Goal: Task Accomplishment & Management: Manage account settings

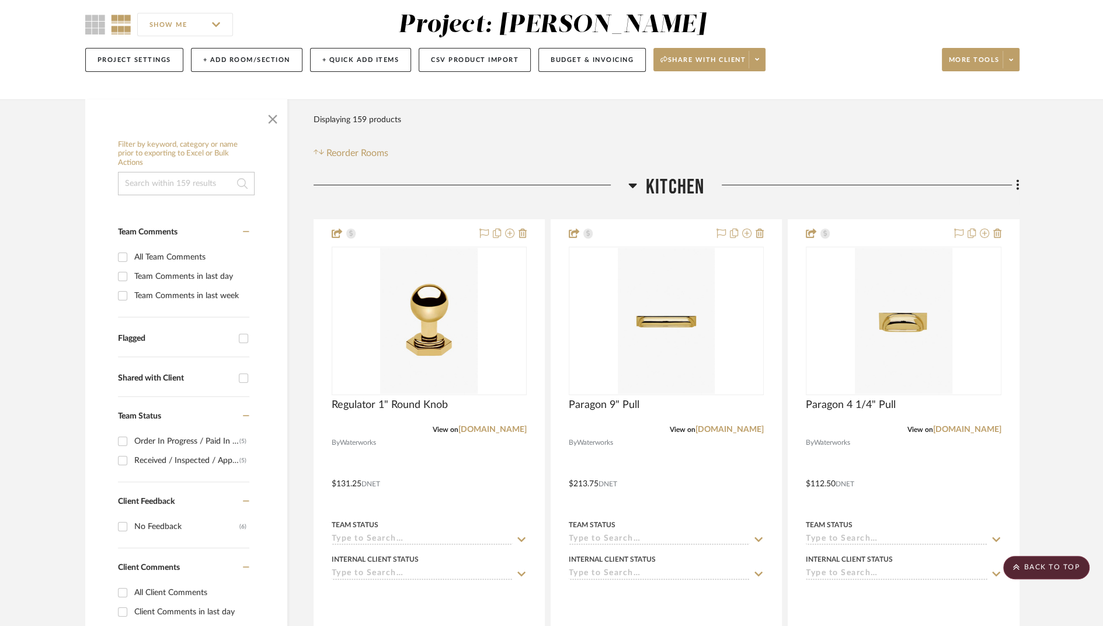
scroll to position [99, 0]
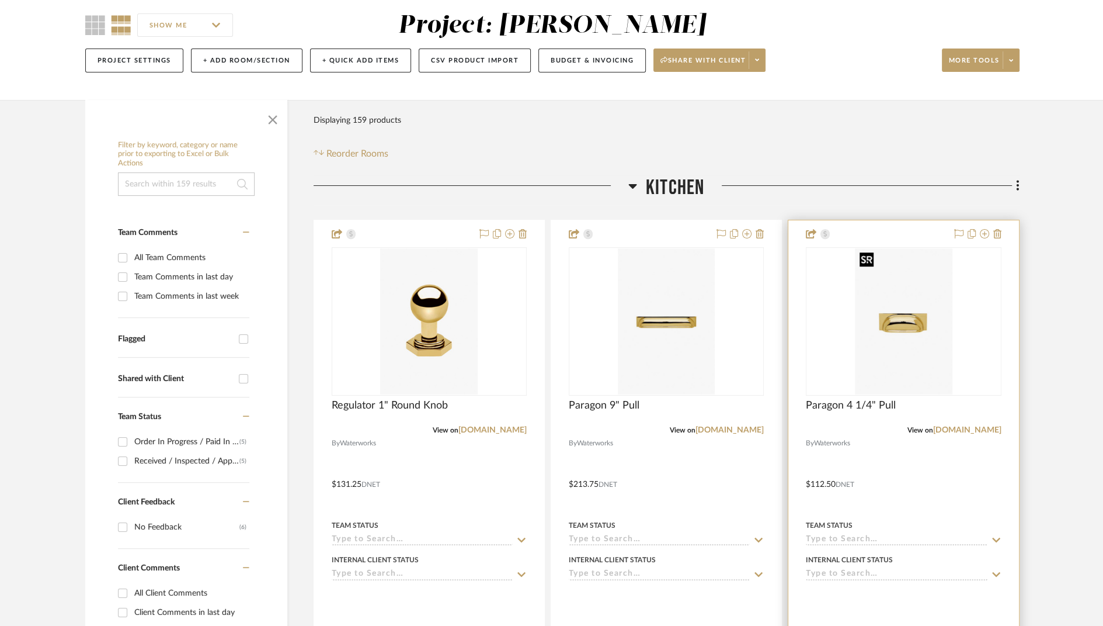
click at [905, 327] on img "0" at bounding box center [903, 321] width 97 height 146
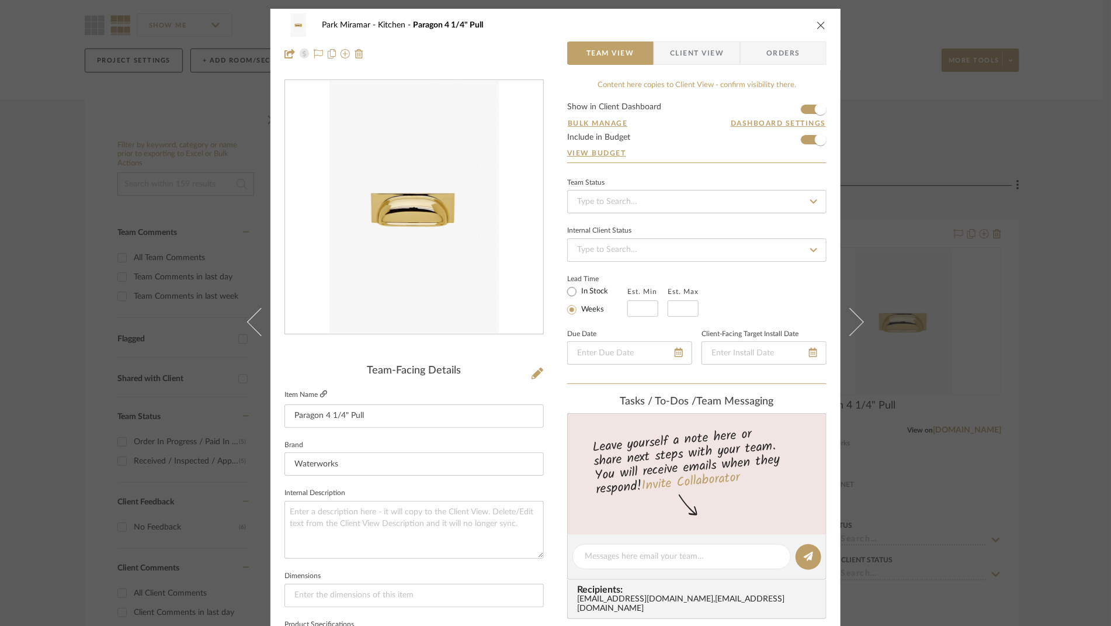
click at [321, 394] on icon at bounding box center [323, 393] width 7 height 7
click at [821, 23] on icon "close" at bounding box center [820, 24] width 9 height 9
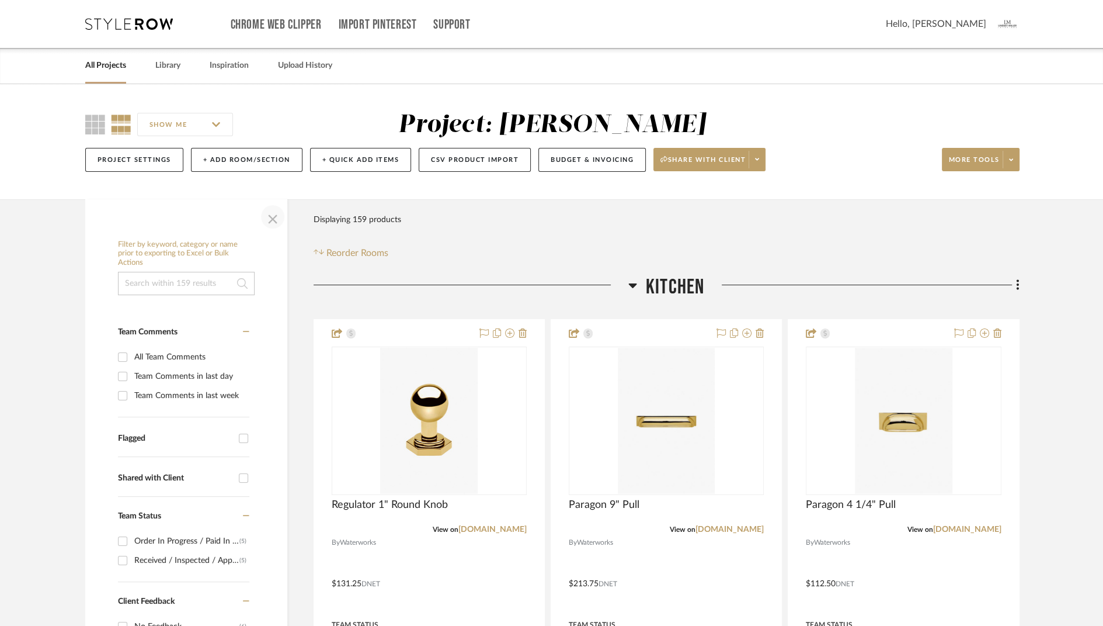
click at [275, 220] on span "button" at bounding box center [273, 217] width 28 height 28
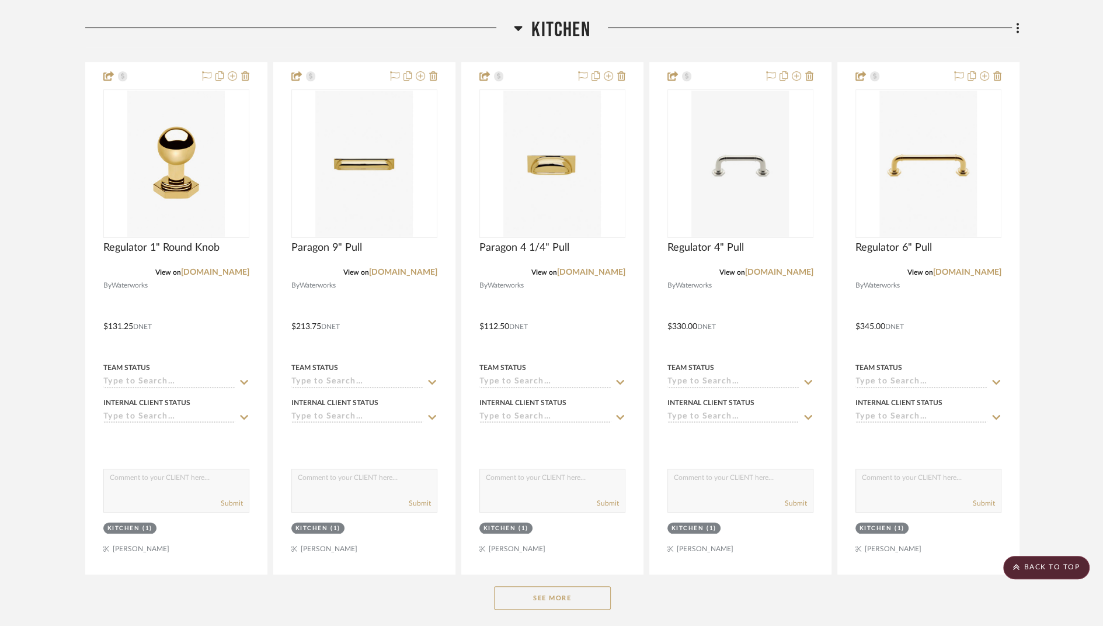
scroll to position [255, 0]
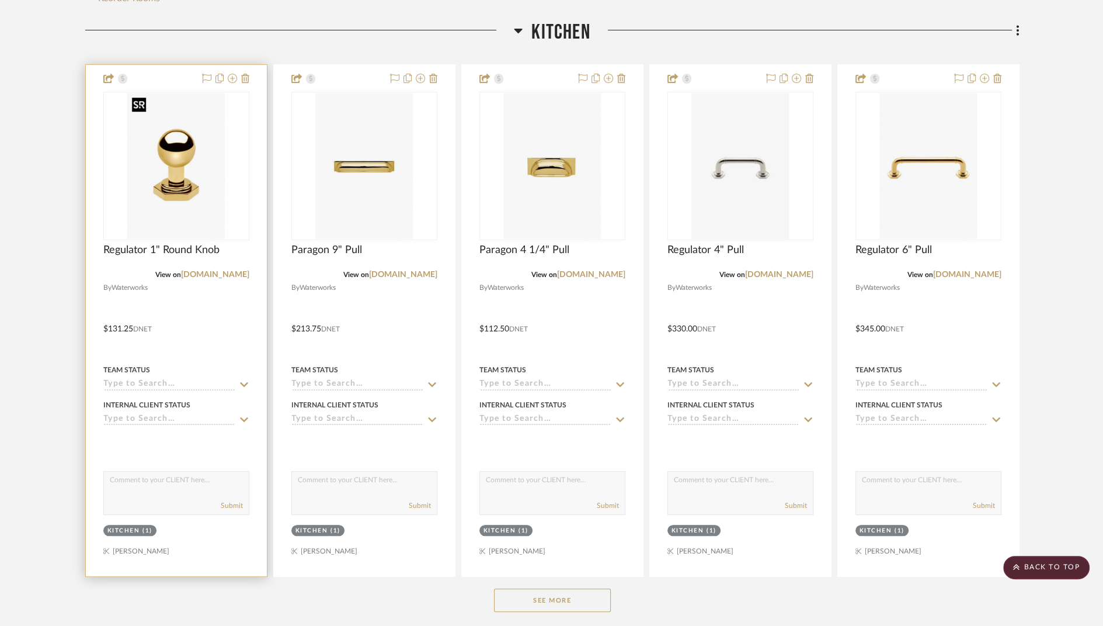
click at [170, 187] on img "0" at bounding box center [175, 166] width 97 height 146
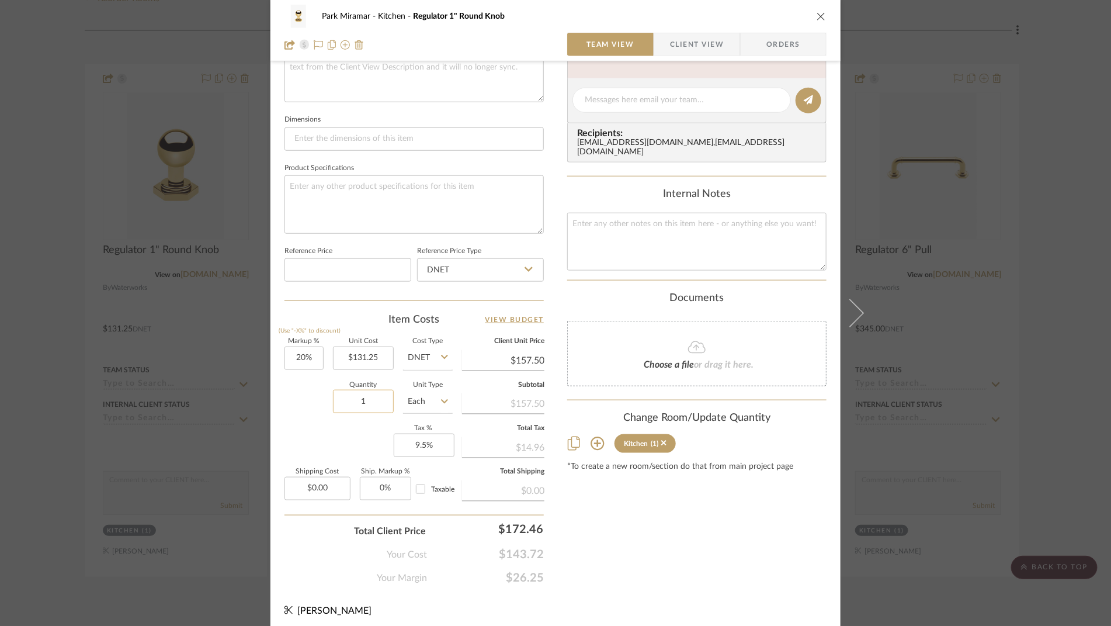
scroll to position [457, 0]
click at [369, 398] on input "1" at bounding box center [363, 400] width 61 height 23
type input "12"
click at [620, 560] on div "Content here copies to Client View - confirm visibility there. Show in Client D…" at bounding box center [696, 103] width 259 height 961
click at [729, 45] on span "Client View" at bounding box center [696, 44] width 85 height 23
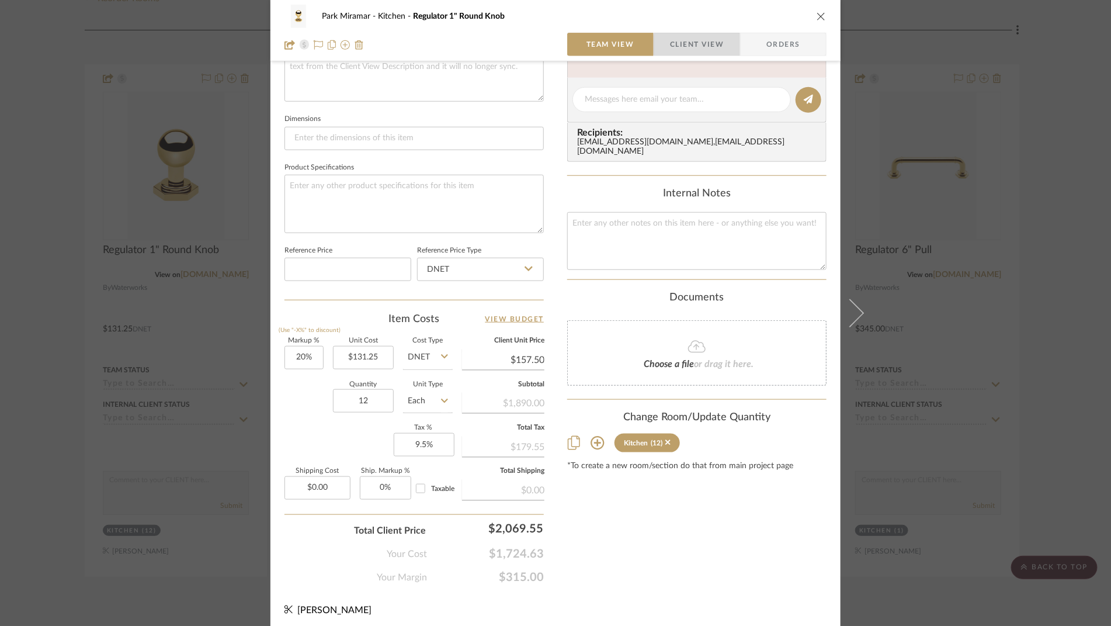
scroll to position [352, 0]
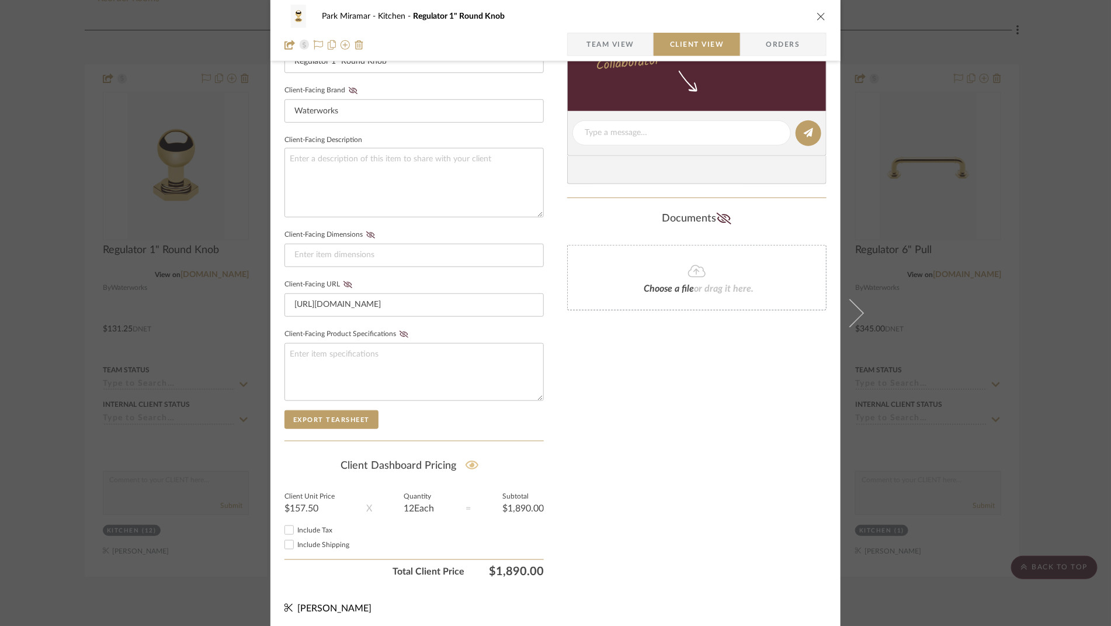
click at [467, 460] on icon at bounding box center [471, 465] width 13 height 12
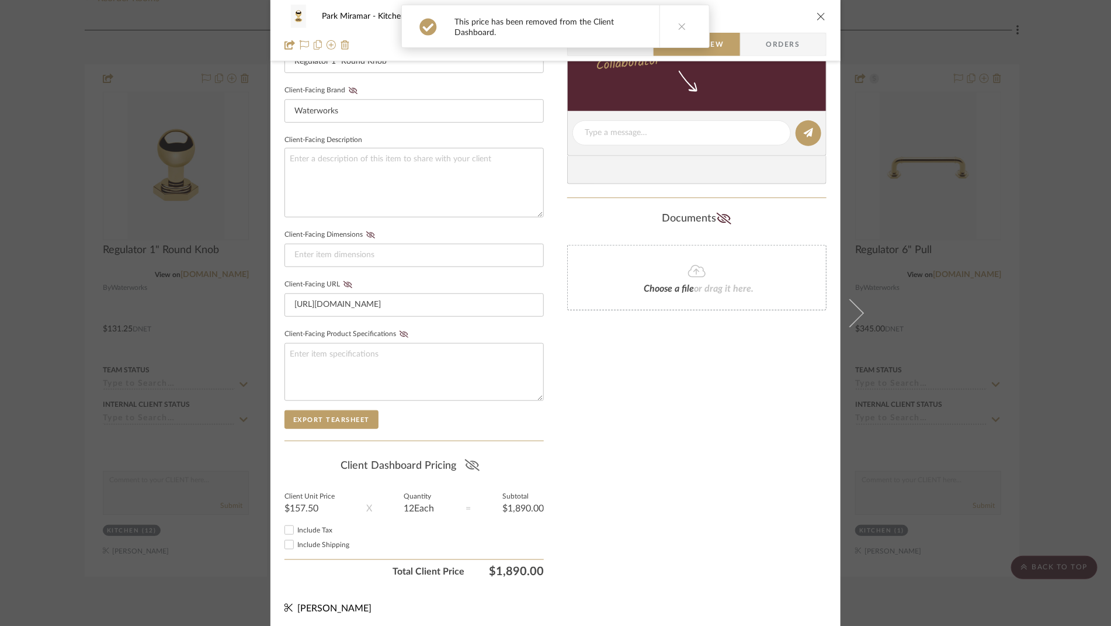
click at [607, 52] on div "This price has been removed from the Client Dashboard." at bounding box center [556, 26] width 318 height 53
click at [684, 25] on button at bounding box center [681, 26] width 45 height 42
click at [581, 41] on span "button" at bounding box center [577, 44] width 19 height 23
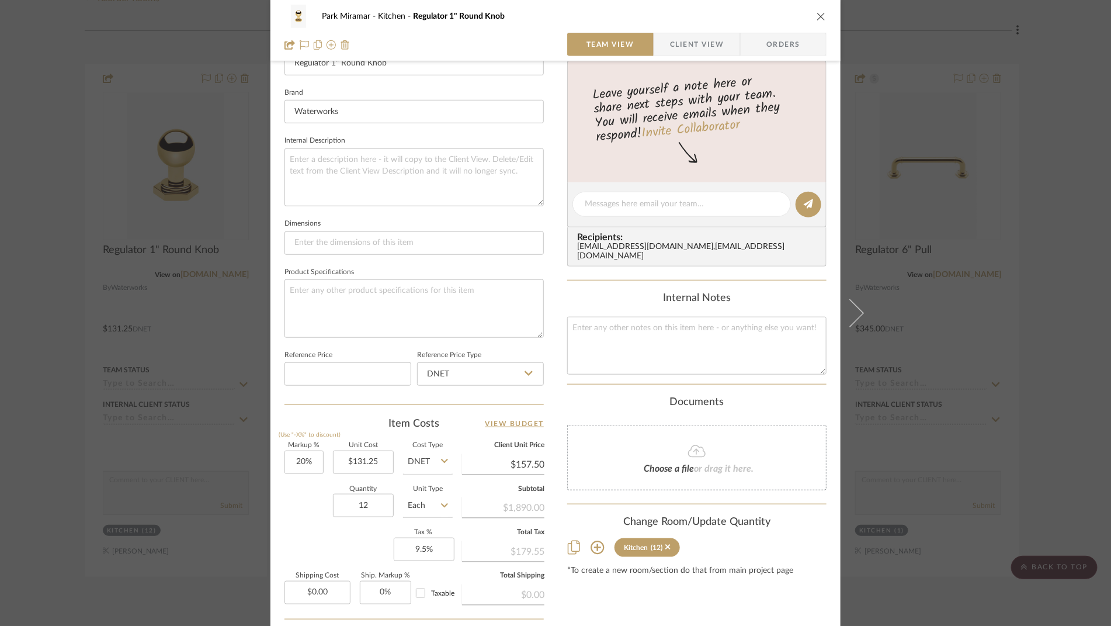
click at [819, 13] on icon "close" at bounding box center [820, 16] width 9 height 9
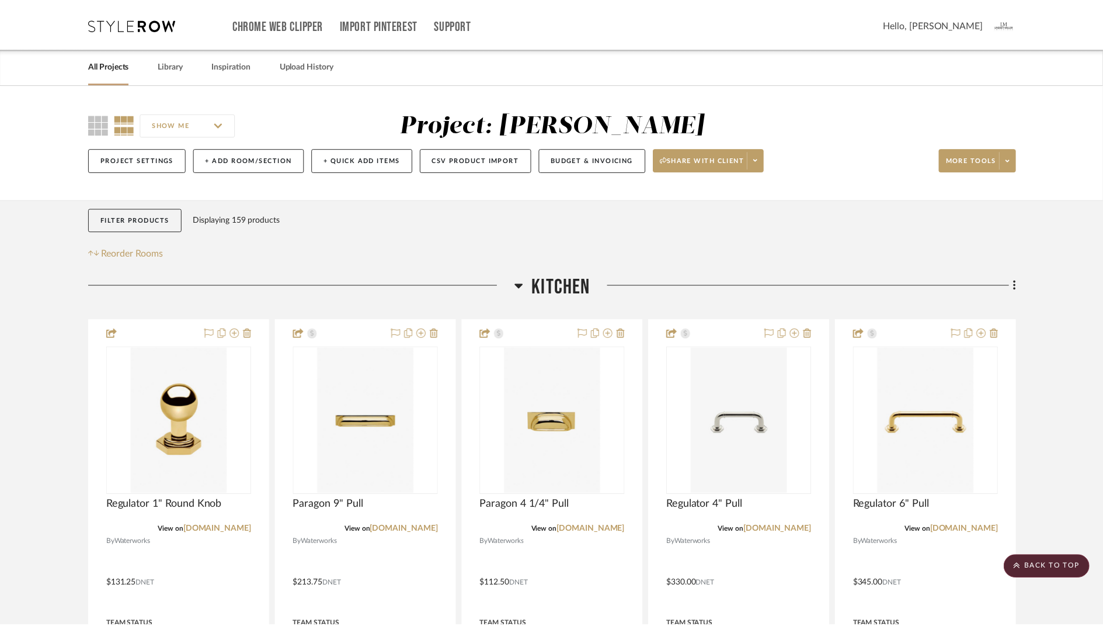
scroll to position [255, 0]
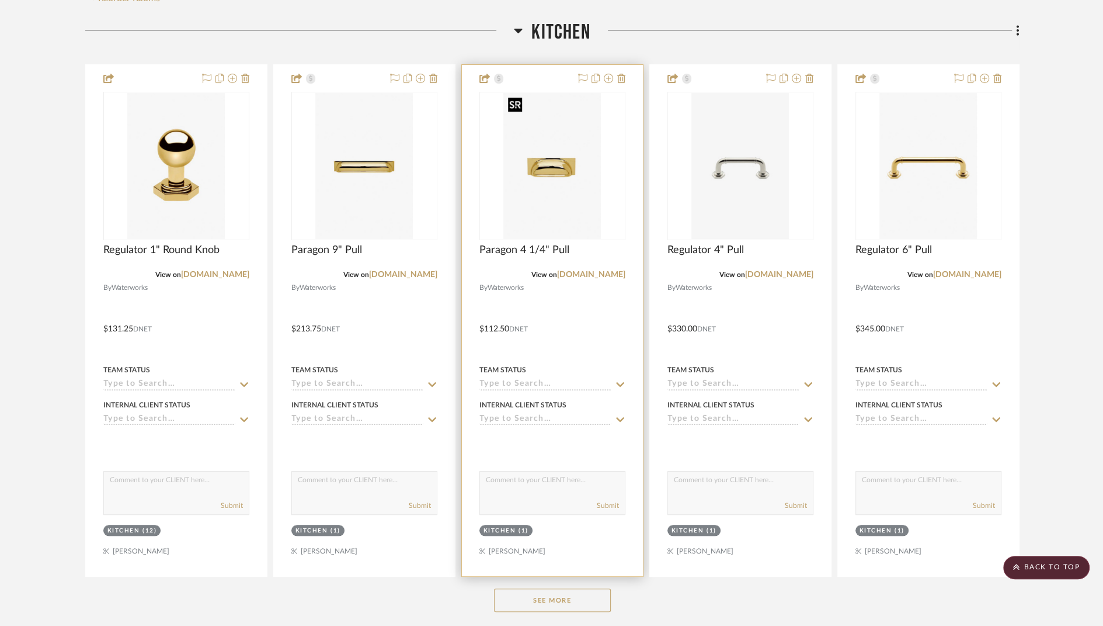
click at [561, 159] on img "0" at bounding box center [551, 166] width 97 height 146
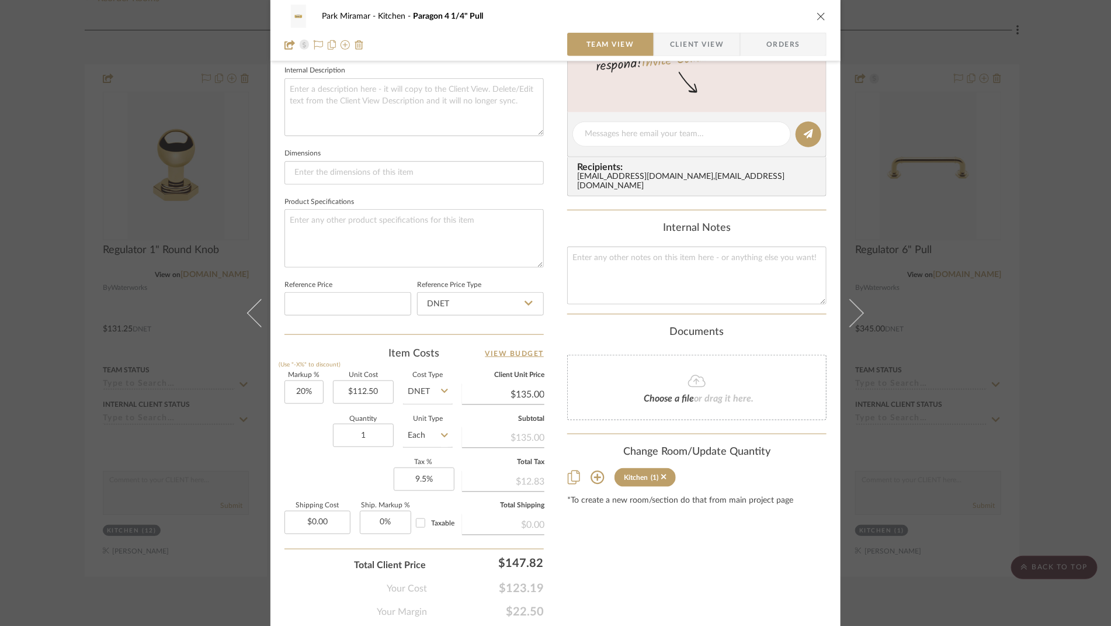
scroll to position [459, 0]
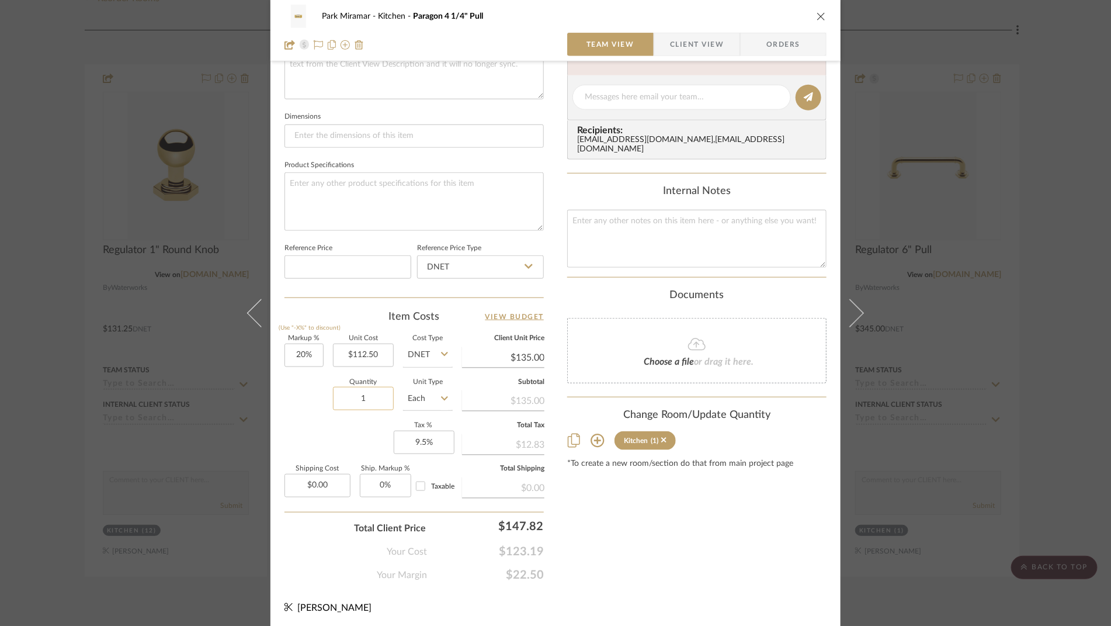
click at [371, 395] on input "1" at bounding box center [363, 398] width 61 height 23
type input "25"
click at [610, 548] on div "Content here copies to Client View - confirm visibility there. Show in Client D…" at bounding box center [696, 100] width 259 height 961
click at [683, 43] on span "Client View" at bounding box center [697, 44] width 54 height 23
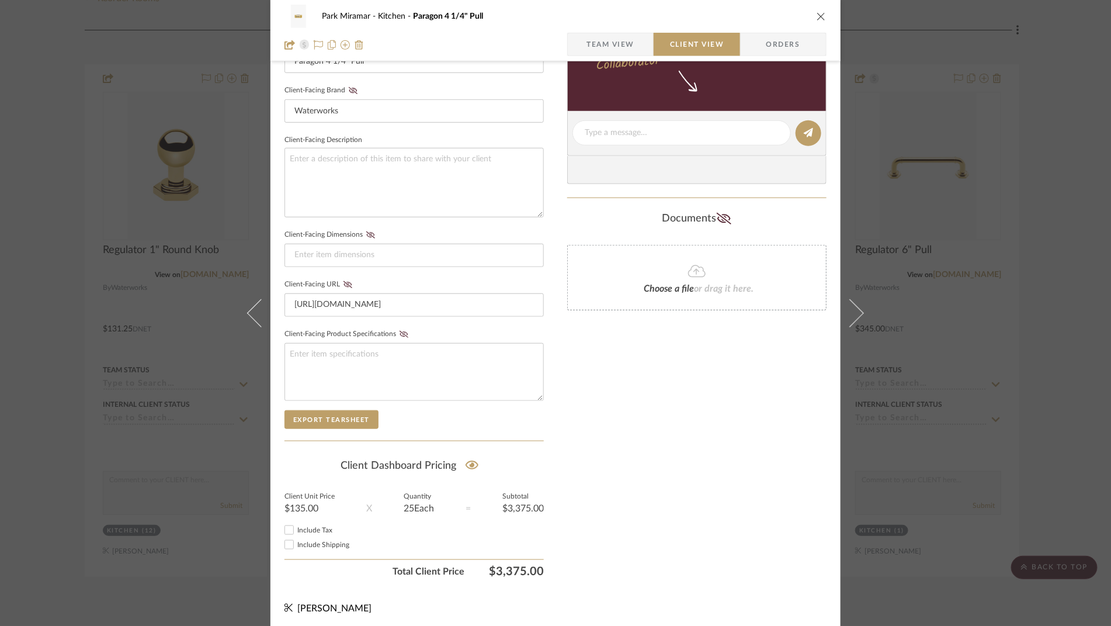
click at [818, 14] on icon "close" at bounding box center [820, 16] width 9 height 9
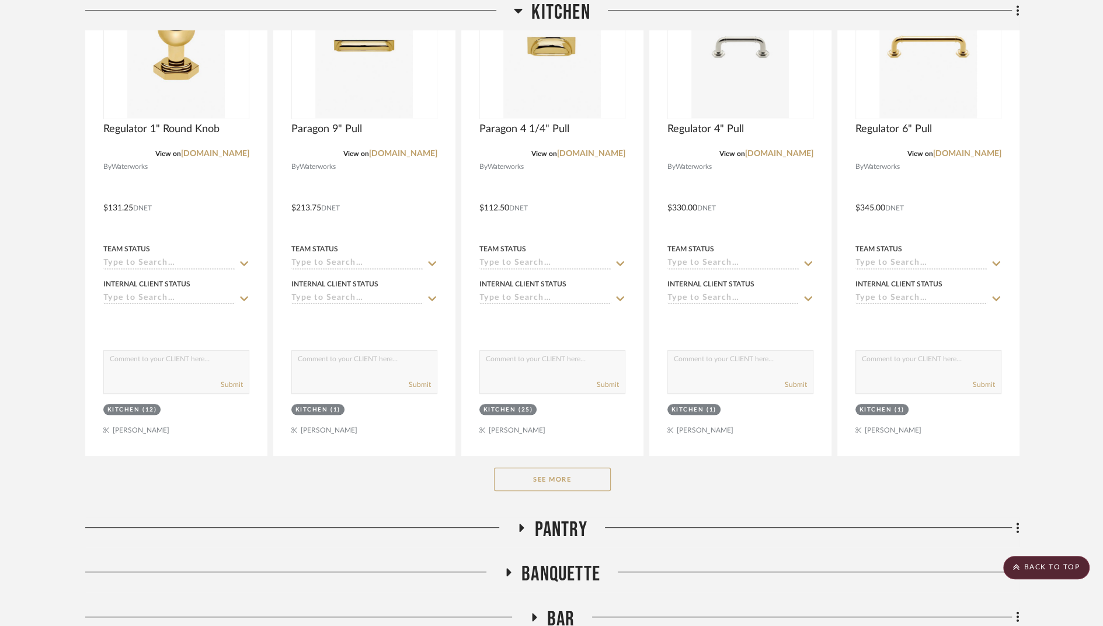
scroll to position [383, 0]
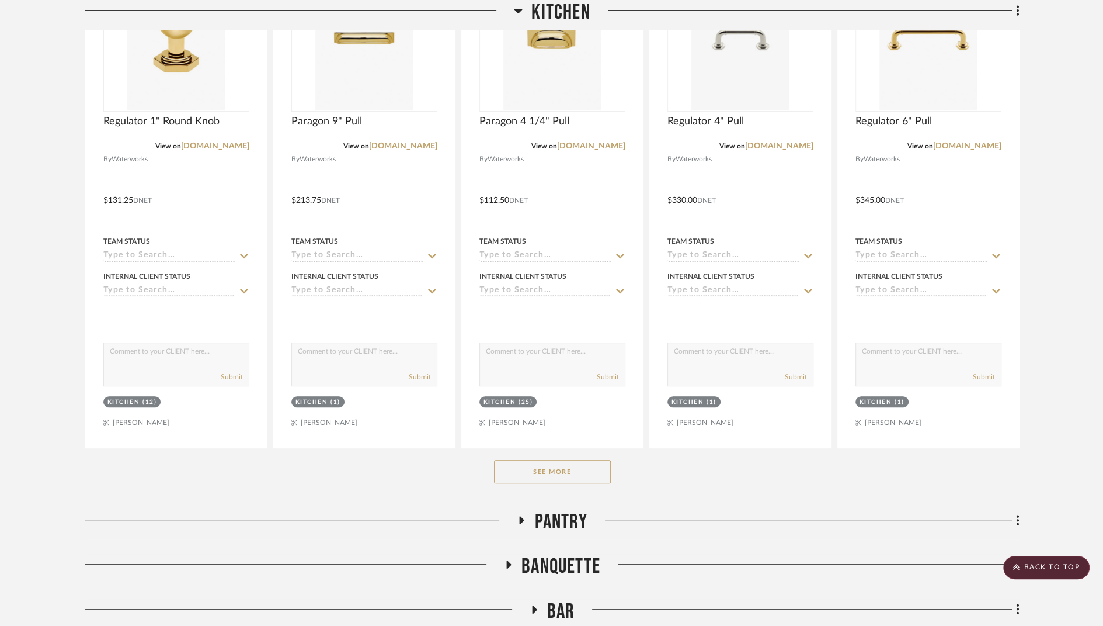
click at [561, 469] on button "See More" at bounding box center [552, 471] width 117 height 23
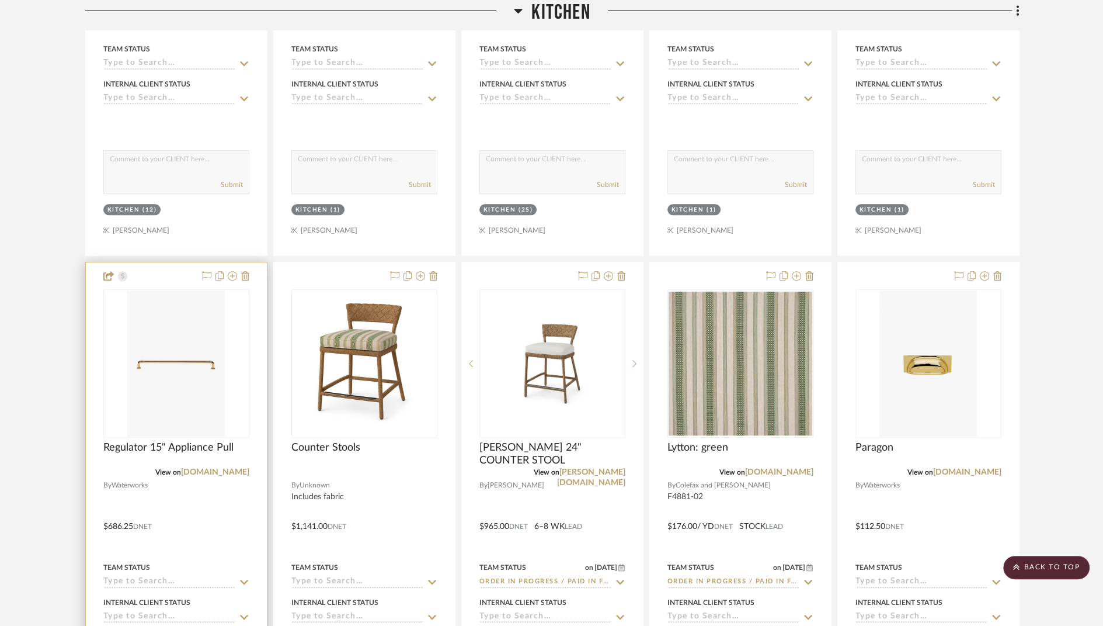
scroll to position [605, 0]
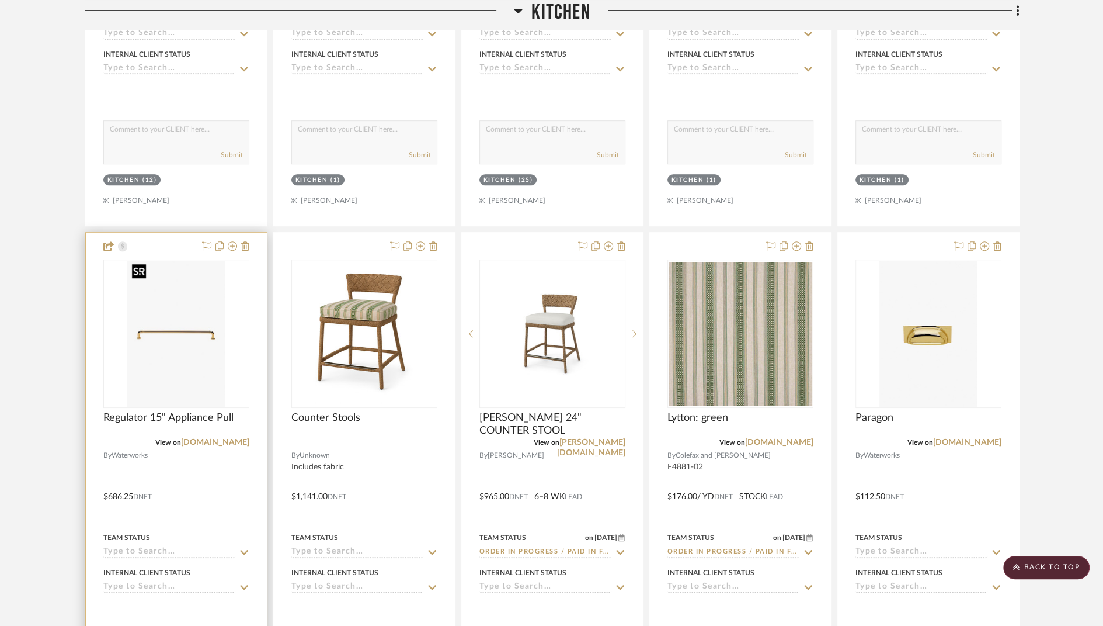
click at [196, 329] on img "0" at bounding box center [175, 333] width 97 height 146
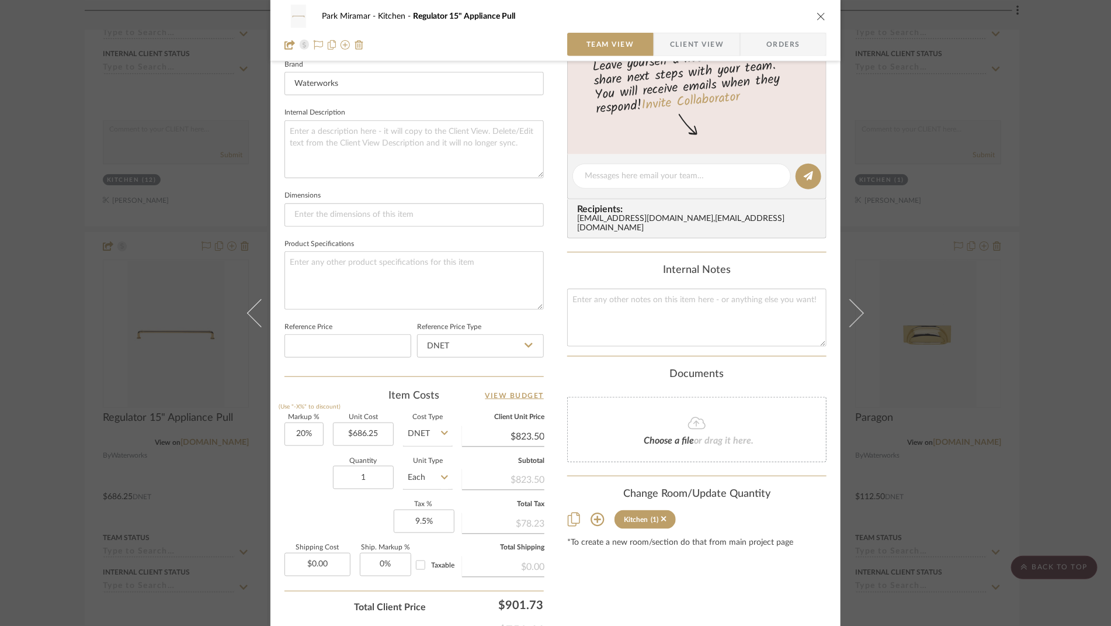
scroll to position [387, 0]
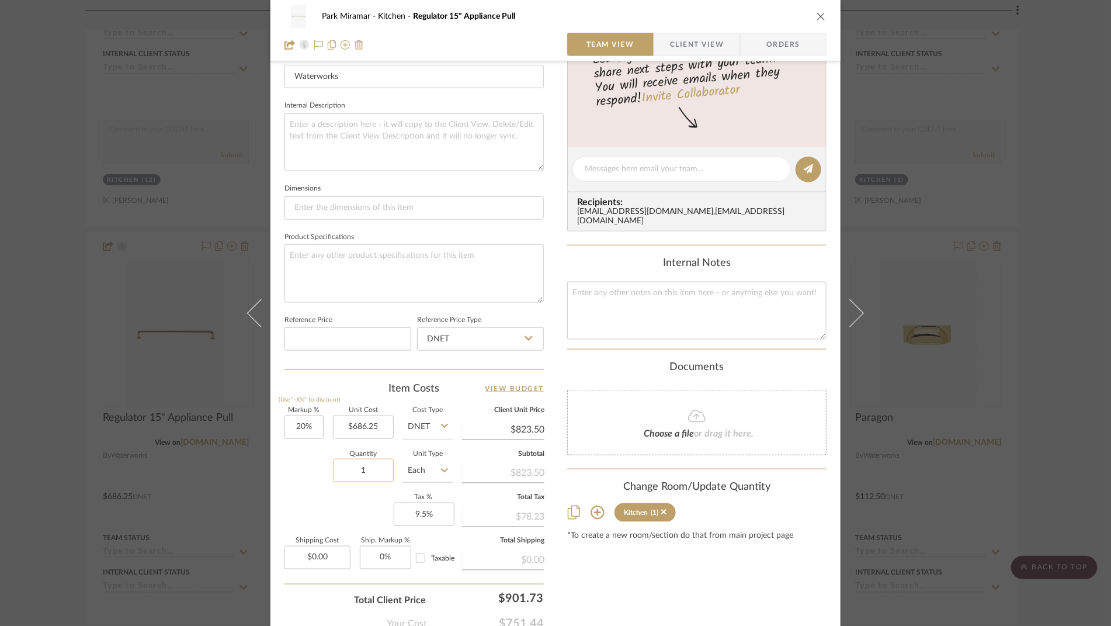
click at [367, 469] on input "1" at bounding box center [363, 469] width 61 height 23
type input "5"
click at [640, 586] on div "Content here copies to Client View - confirm visibility there. Show in Client D…" at bounding box center [696, 172] width 259 height 961
click at [699, 41] on span "Client View" at bounding box center [697, 44] width 54 height 23
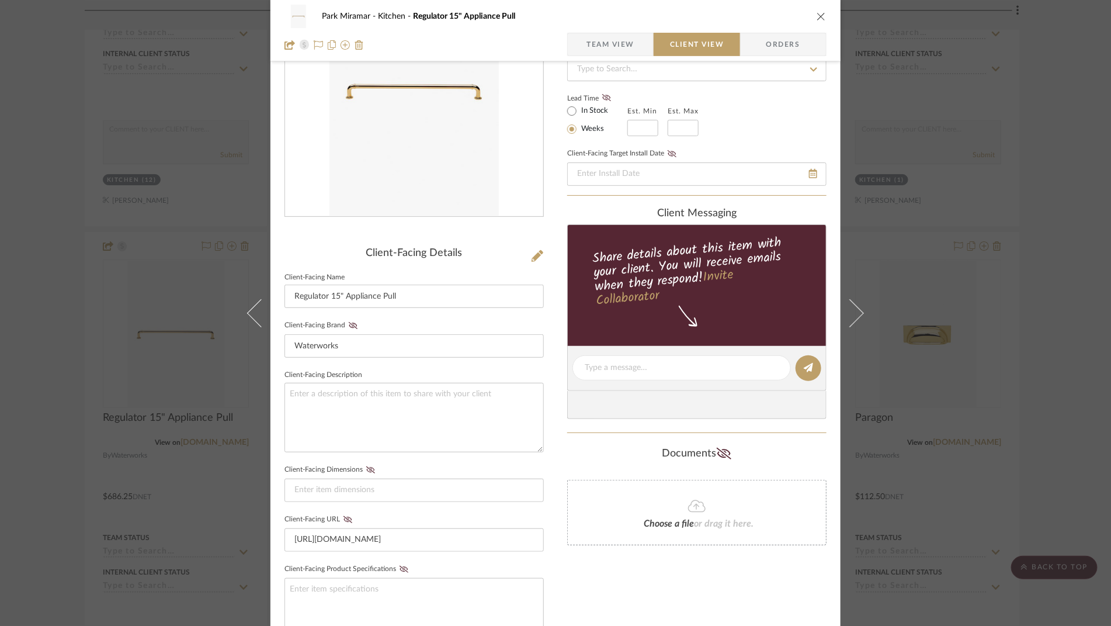
scroll to position [0, 0]
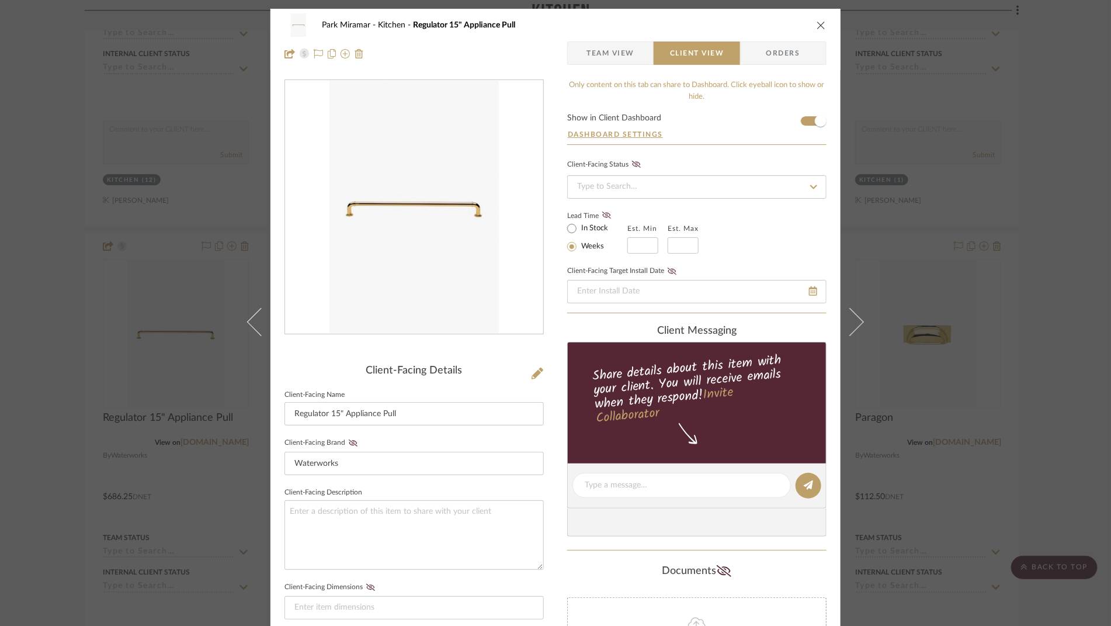
click at [818, 22] on icon "close" at bounding box center [820, 24] width 9 height 9
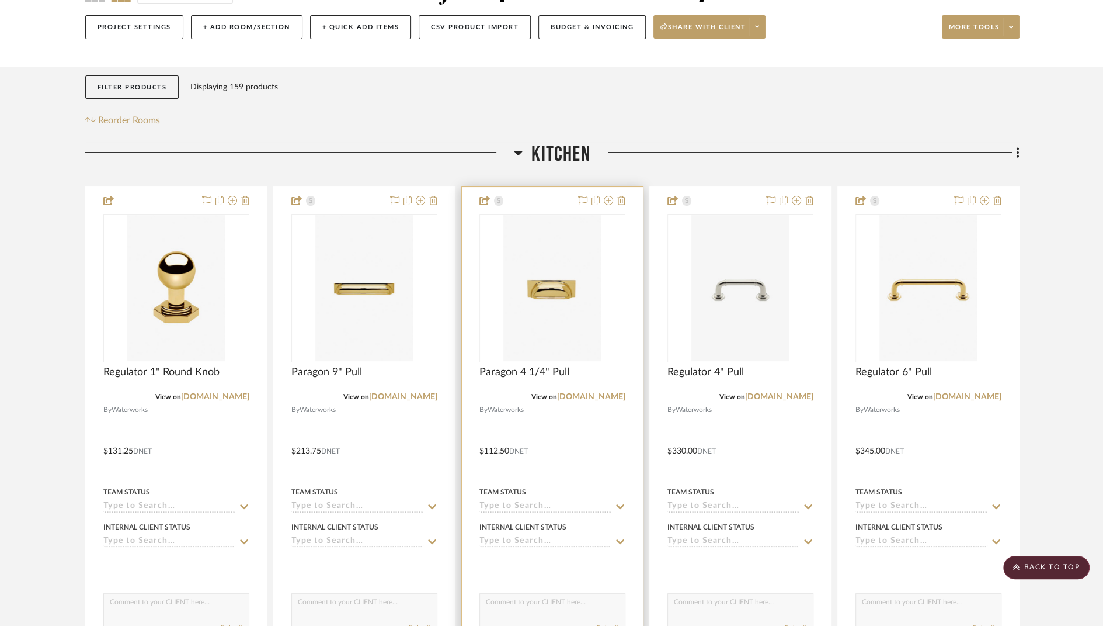
scroll to position [88, 0]
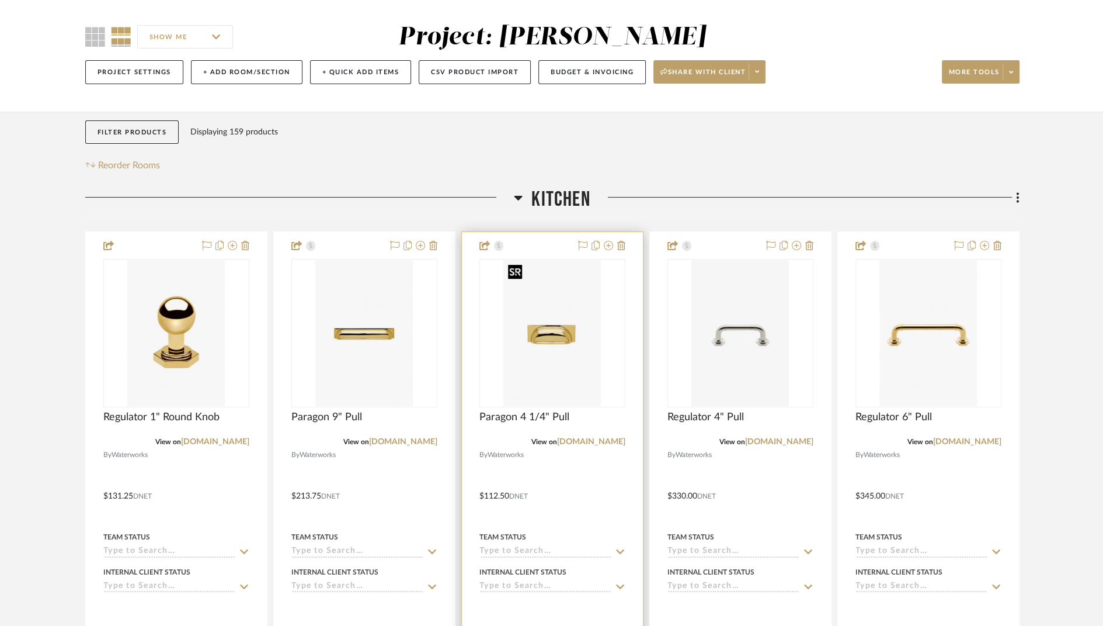
click at [561, 332] on img "0" at bounding box center [551, 333] width 97 height 146
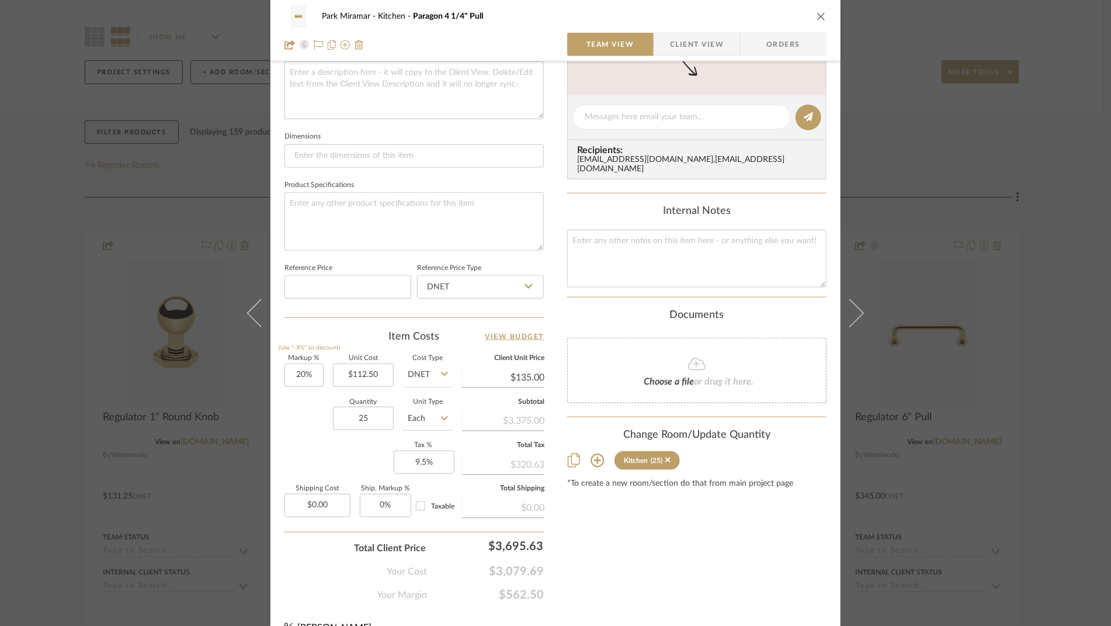
scroll to position [443, 0]
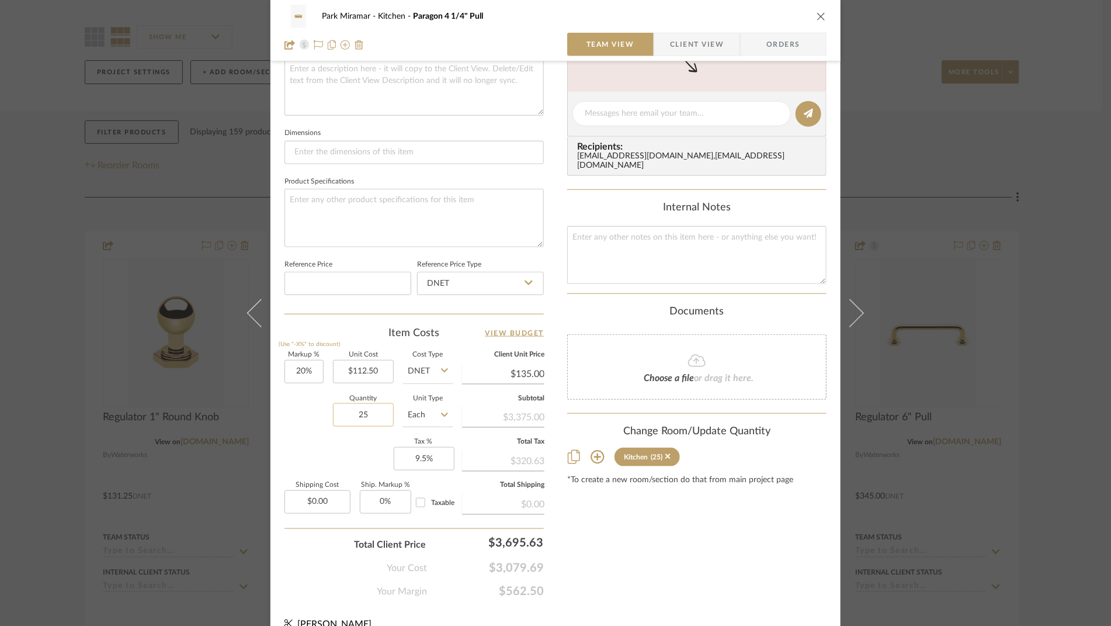
click at [370, 413] on input "25" at bounding box center [363, 414] width 61 height 23
type input "9"
click at [631, 561] on div "Content here copies to Client View - confirm visibility there. Show in Client D…" at bounding box center [696, 117] width 259 height 961
click at [822, 15] on div "Park Miramar Kitchen Paragon 4 1/4" Pull" at bounding box center [555, 16] width 542 height 23
click at [703, 44] on span "Client View" at bounding box center [697, 44] width 54 height 23
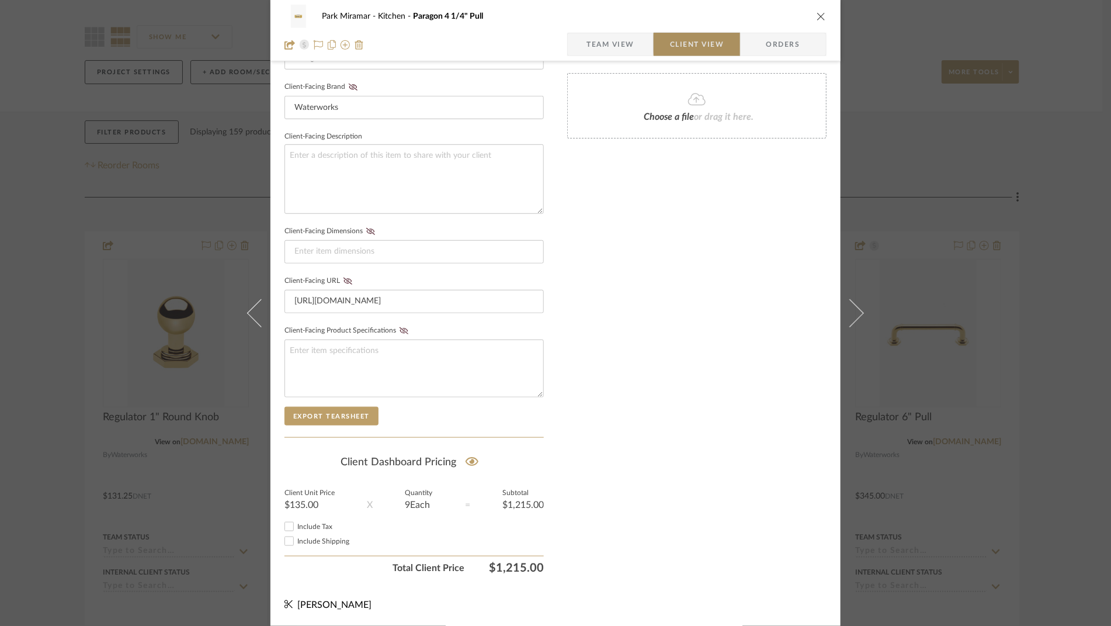
scroll to position [352, 0]
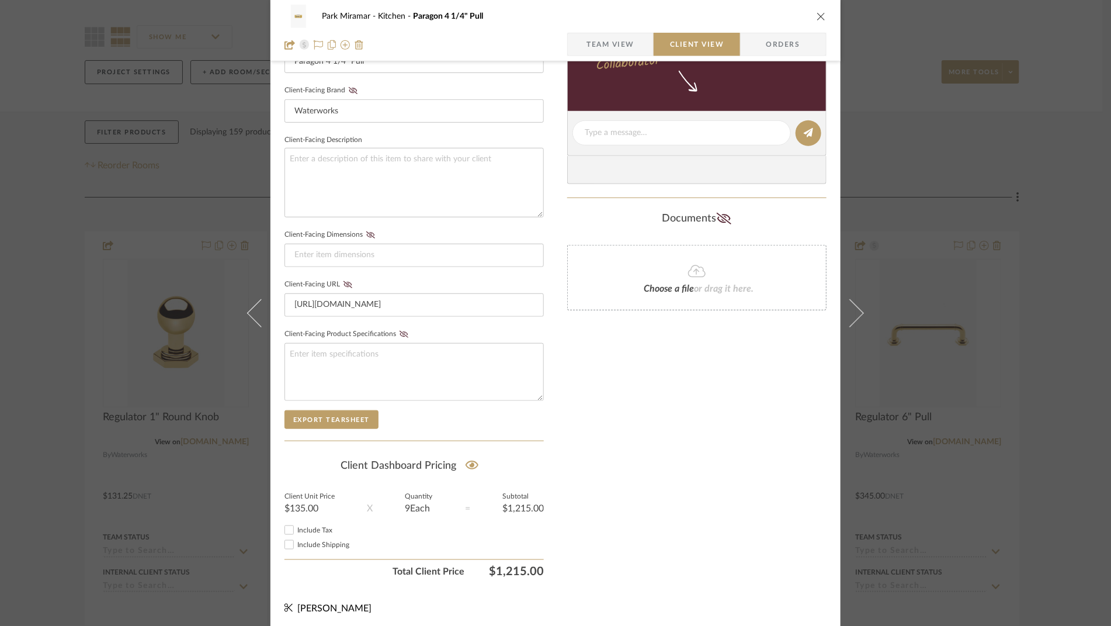
click at [816, 15] on icon "close" at bounding box center [820, 16] width 9 height 9
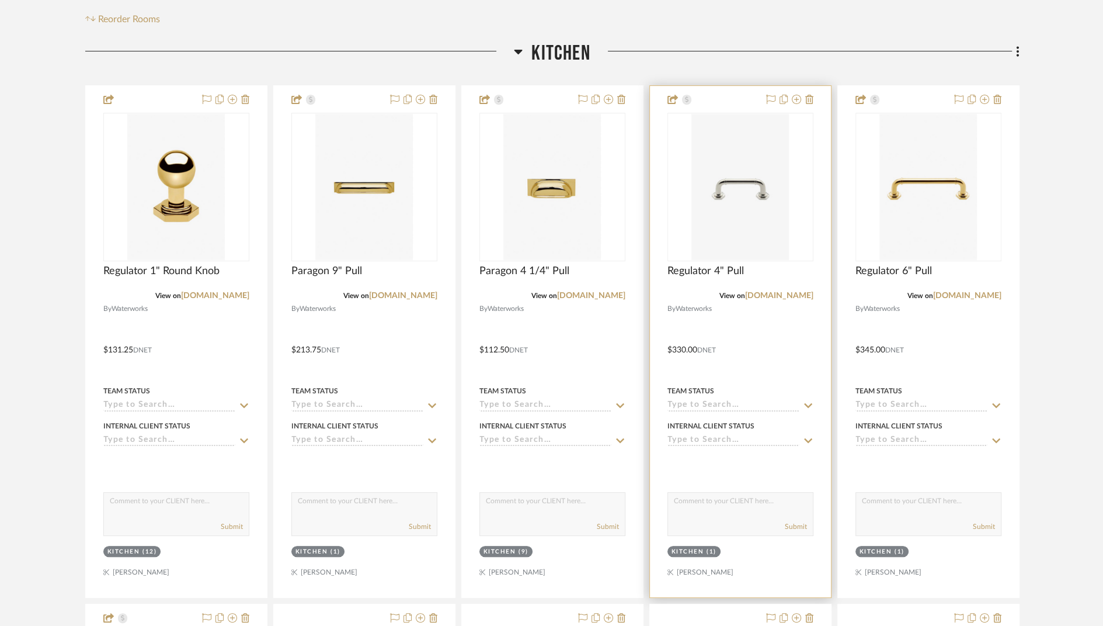
scroll to position [248, 0]
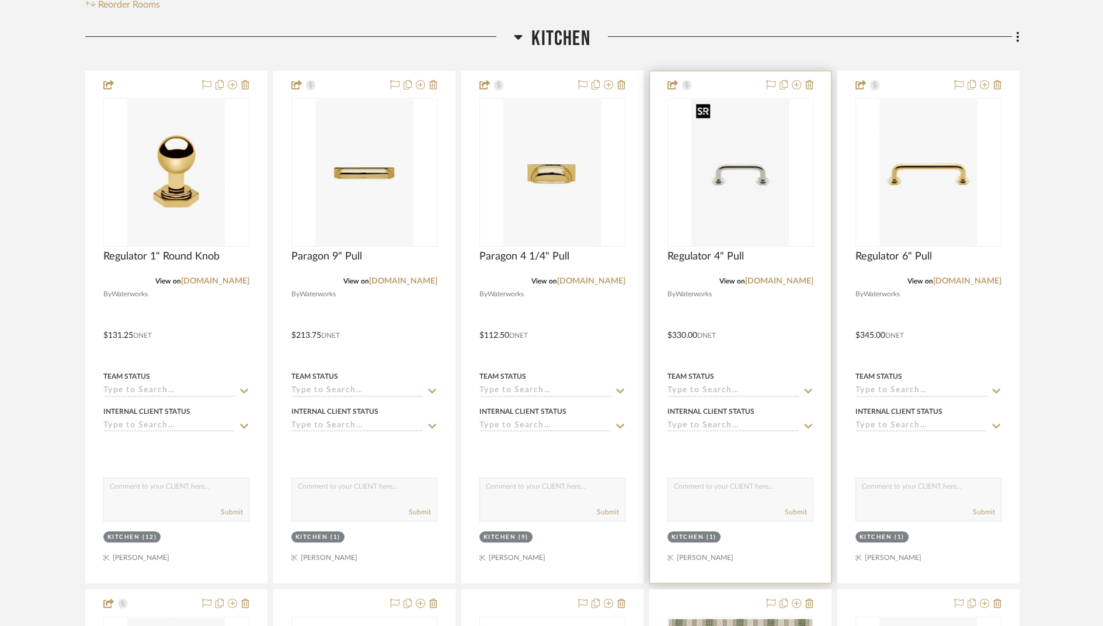
click at [735, 171] on img "0" at bounding box center [740, 172] width 97 height 146
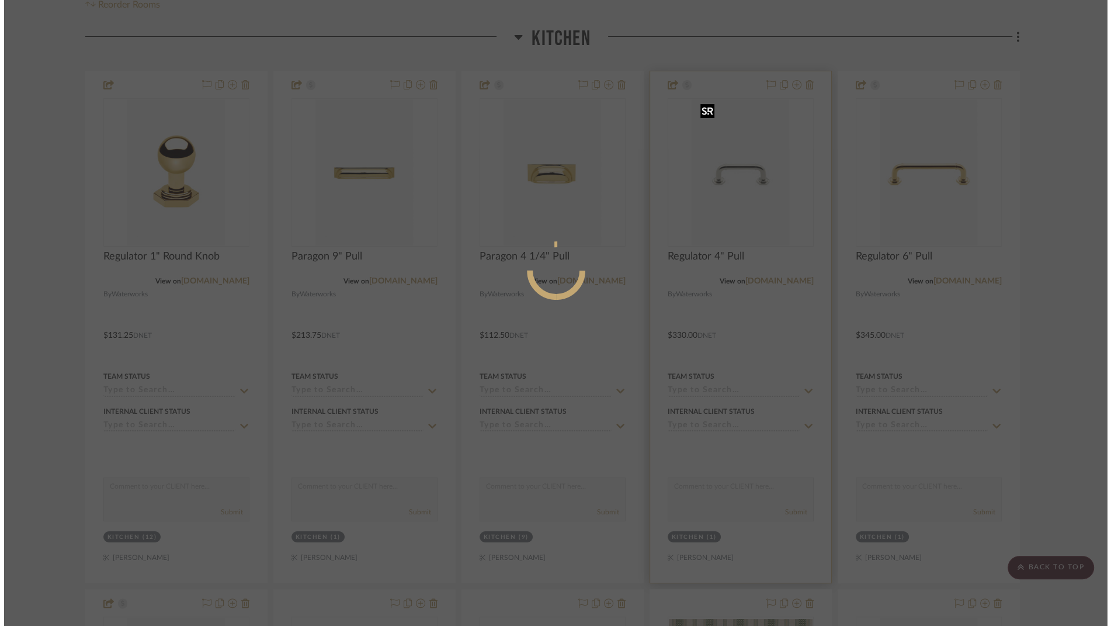
scroll to position [0, 0]
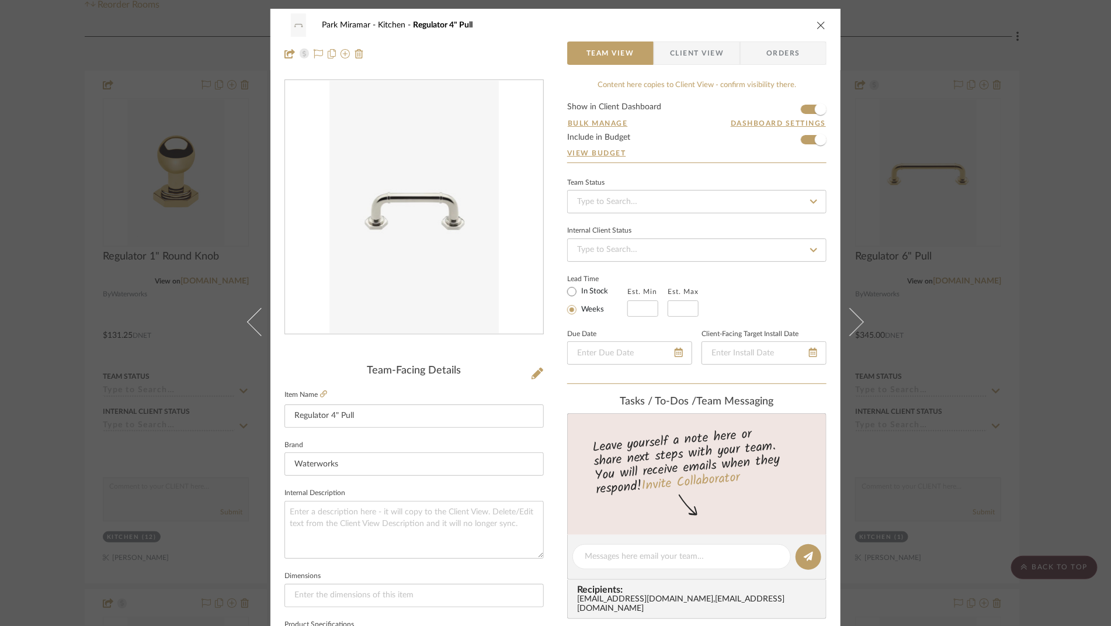
click at [912, 158] on div "Park Miramar Kitchen Regulator 4" Pull Team View Client View Orders Team-Facing…" at bounding box center [555, 313] width 1111 height 626
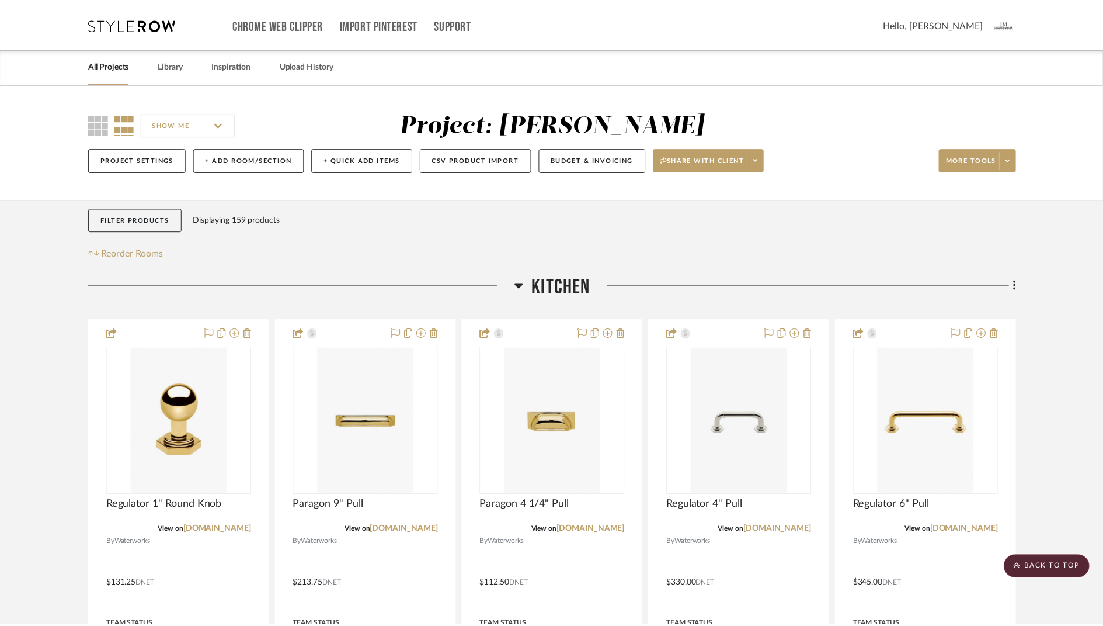
scroll to position [248, 0]
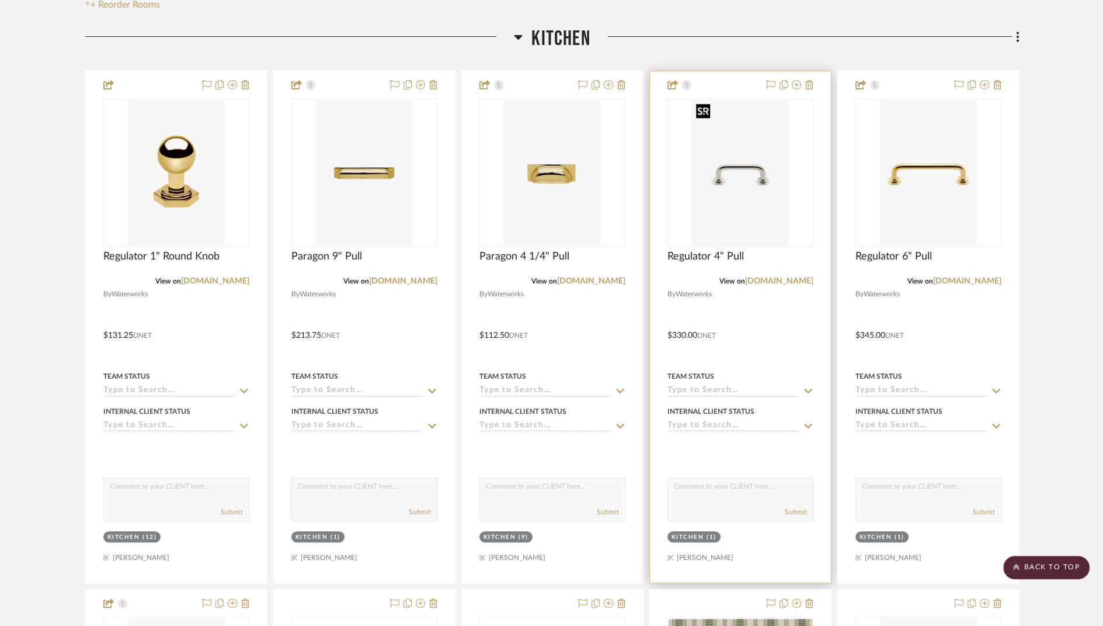
click at [762, 168] on img "0" at bounding box center [740, 172] width 97 height 146
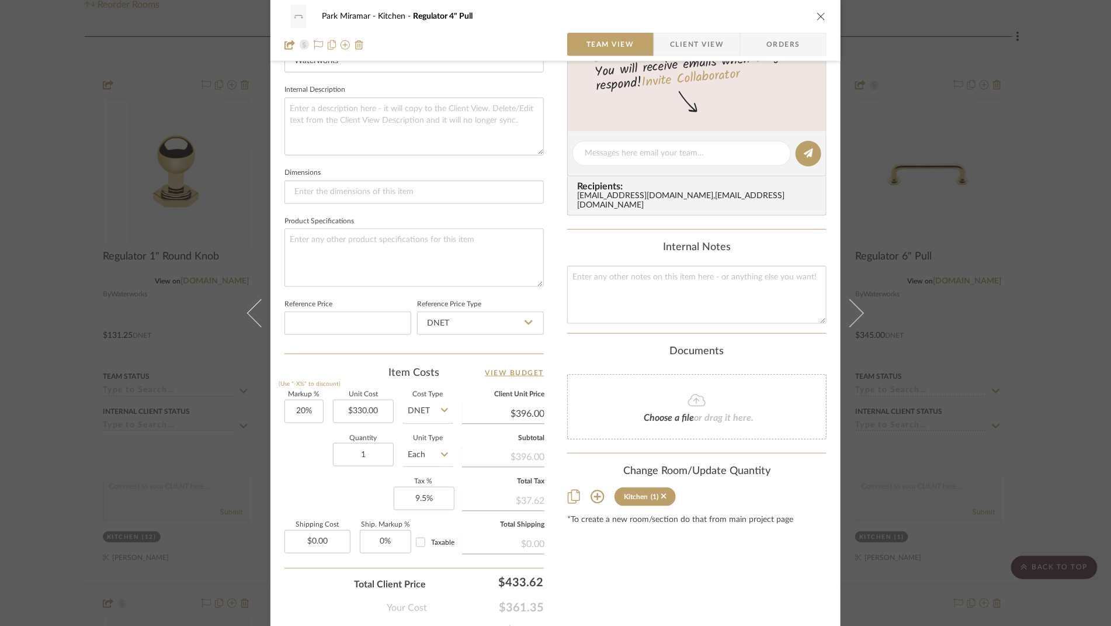
scroll to position [422, 0]
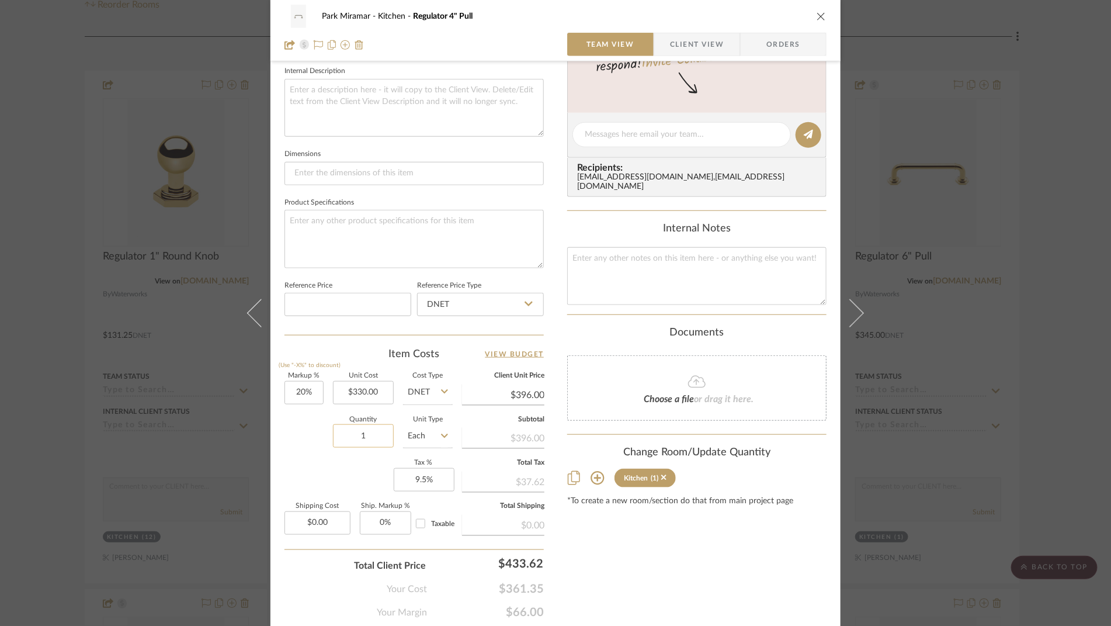
click at [373, 439] on input "1" at bounding box center [363, 435] width 61 height 23
type input "15"
click at [632, 530] on div "Content here copies to Client View - confirm visibility there. Show in Client D…" at bounding box center [696, 138] width 259 height 961
click at [679, 48] on span "Client View" at bounding box center [697, 44] width 54 height 23
